Goal: Task Accomplishment & Management: Complete application form

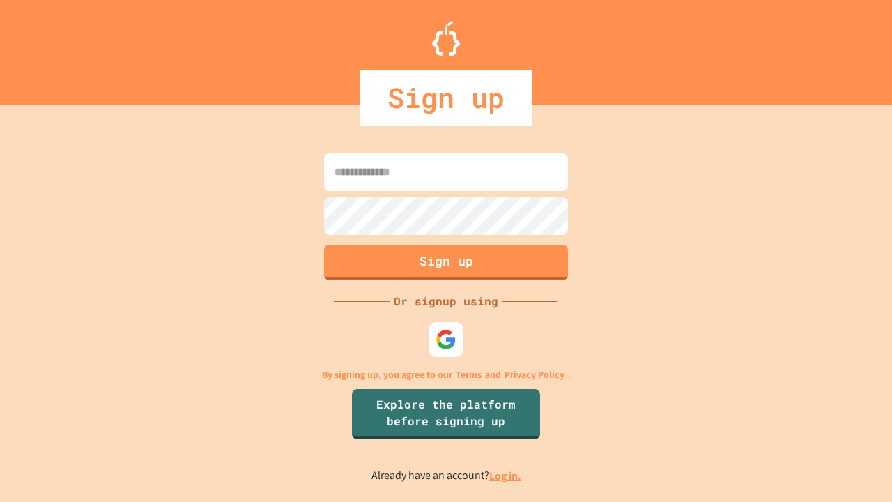
click at [506, 475] on link "Log in." at bounding box center [505, 475] width 32 height 15
